Goal: Task Accomplishment & Management: Use online tool/utility

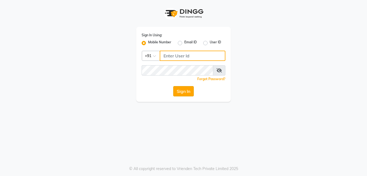
type input "9257054180"
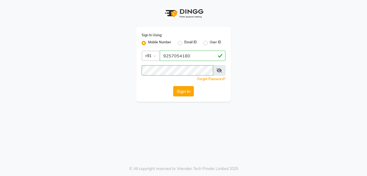
click at [182, 92] on button "Sign In" at bounding box center [183, 91] width 21 height 10
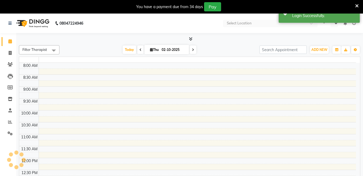
select select "en"
